Goal: Information Seeking & Learning: Learn about a topic

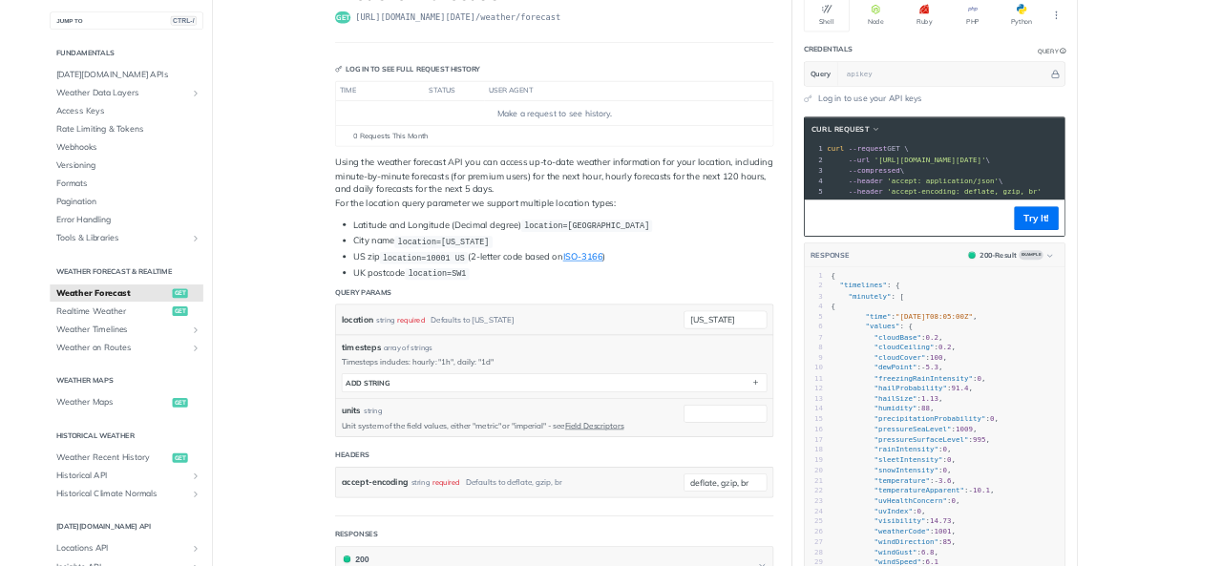
scroll to position [137, 0]
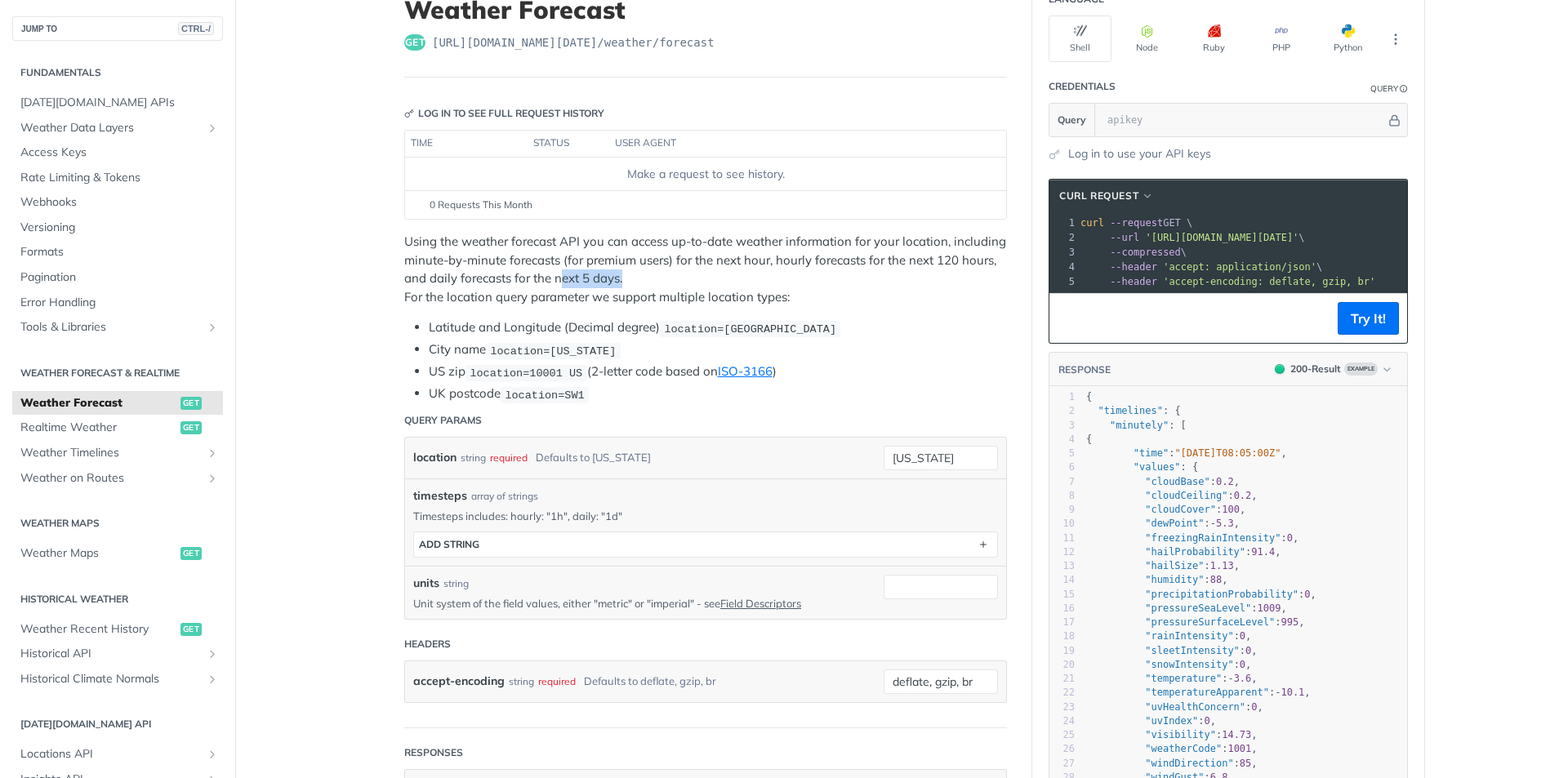
drag, startPoint x: 633, startPoint y: 274, endPoint x: 556, endPoint y: 282, distance: 77.4
click at [556, 282] on p "Using the weather forecast API you can access up-to-date weather information fo…" at bounding box center [706, 269] width 603 height 74
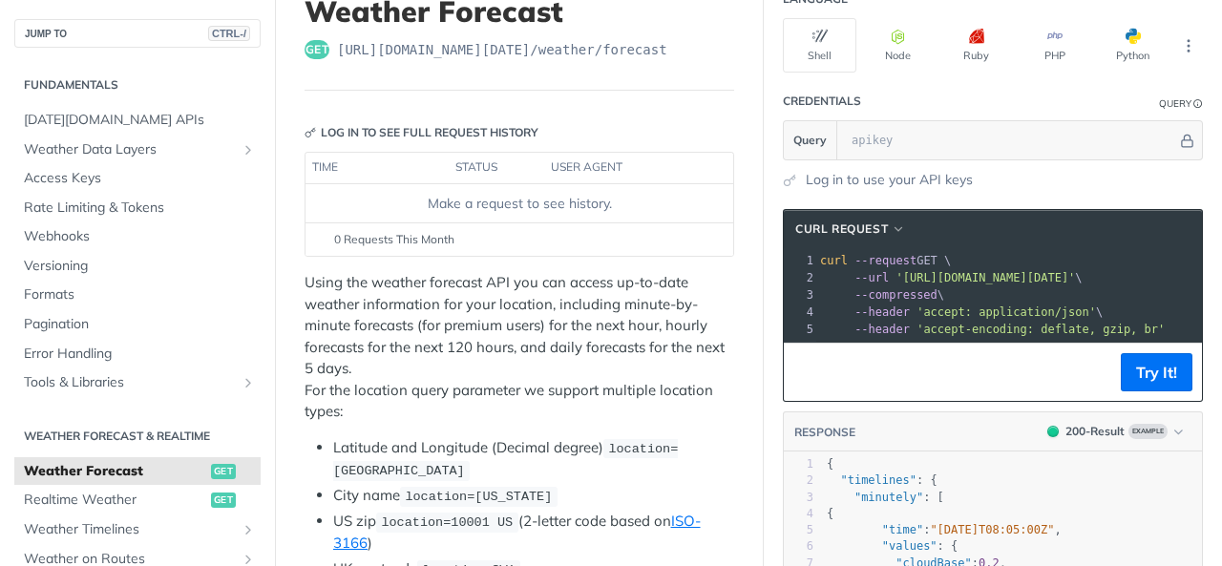
scroll to position [0, 0]
